Goal: Find specific fact: Find specific fact

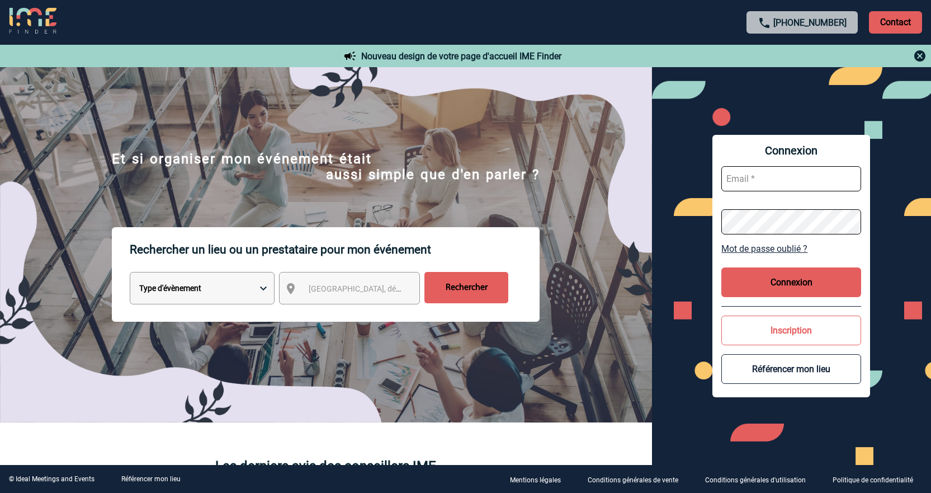
type input "cleborgne@ime-groupe.com"
drag, startPoint x: 822, startPoint y: 278, endPoint x: 755, endPoint y: 281, distance: 67.2
click at [821, 279] on button "Connexion" at bounding box center [792, 282] width 140 height 30
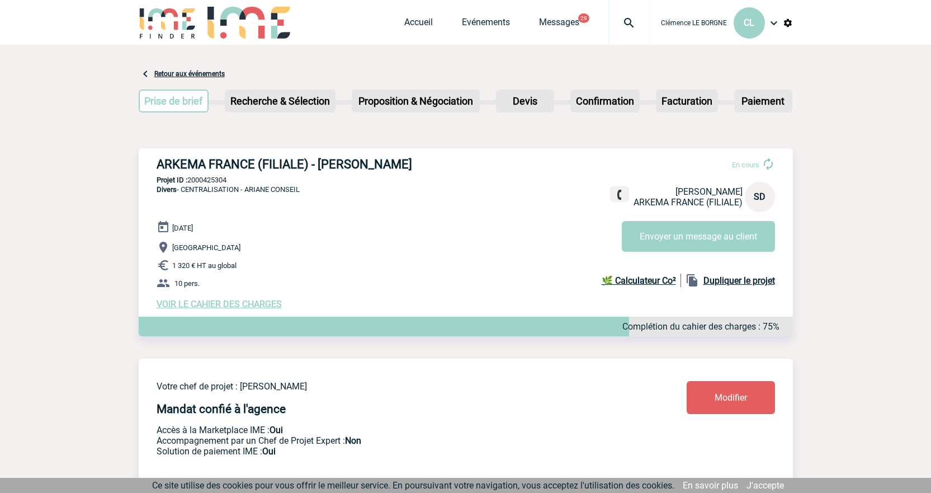
drag, startPoint x: 159, startPoint y: 165, endPoint x: 428, endPoint y: 158, distance: 269.2
click at [428, 158] on h3 "ARKEMA FRANCE (FILIALE) - [PERSON_NAME]" at bounding box center [325, 164] width 336 height 14
copy h3 "ARKEMA FRANCE (FILIALE) - [PERSON_NAME]"
drag, startPoint x: 190, startPoint y: 181, endPoint x: 237, endPoint y: 181, distance: 47.0
click at [237, 181] on p "Projet ID : 2000425304" at bounding box center [466, 180] width 654 height 8
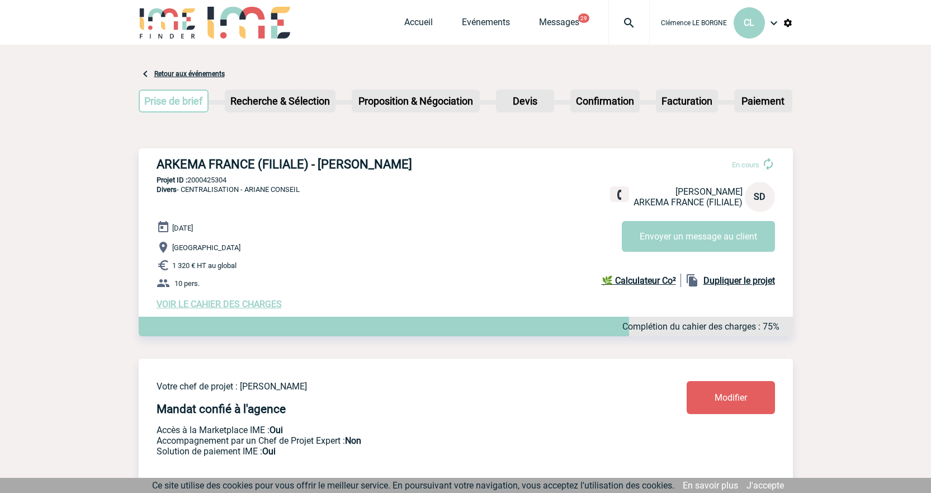
copy p "2000425304"
